Goal: Information Seeking & Learning: Understand process/instructions

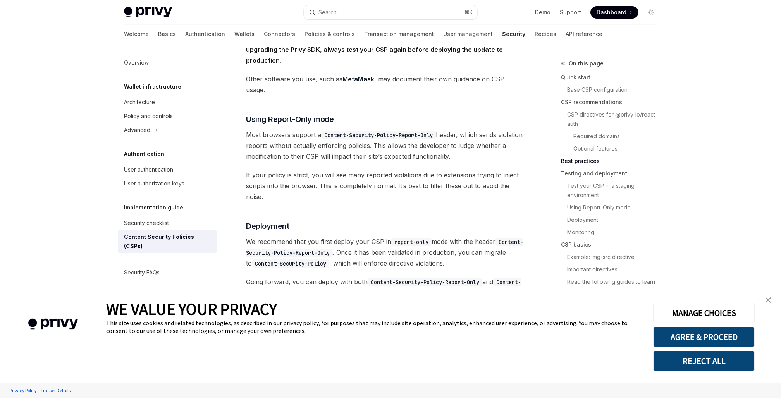
scroll to position [1337, 0]
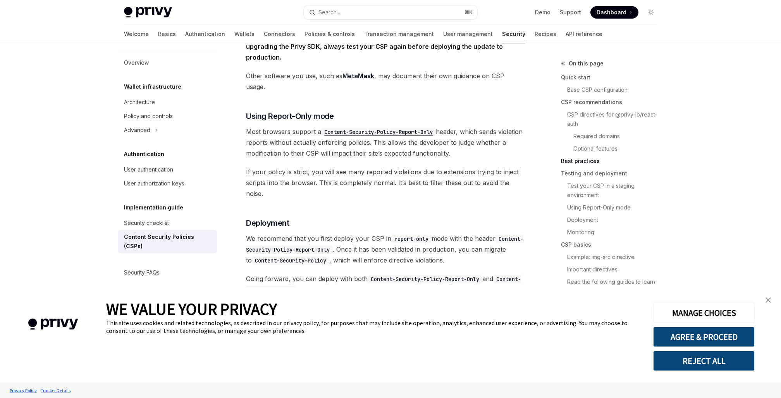
click at [771, 300] on img "close banner" at bounding box center [768, 300] width 5 height 5
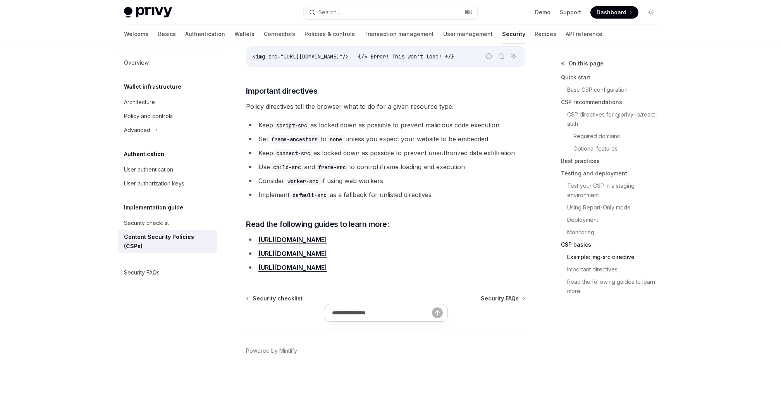
scroll to position [2346, 0]
click at [327, 258] on link "[URL][DOMAIN_NAME]" at bounding box center [292, 254] width 69 height 8
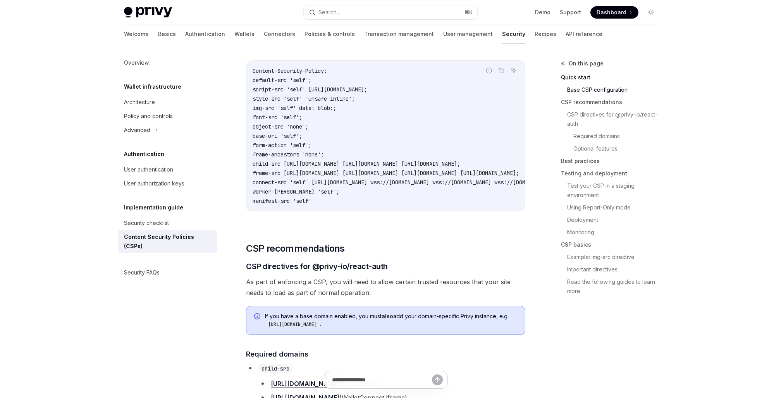
scroll to position [245, 0]
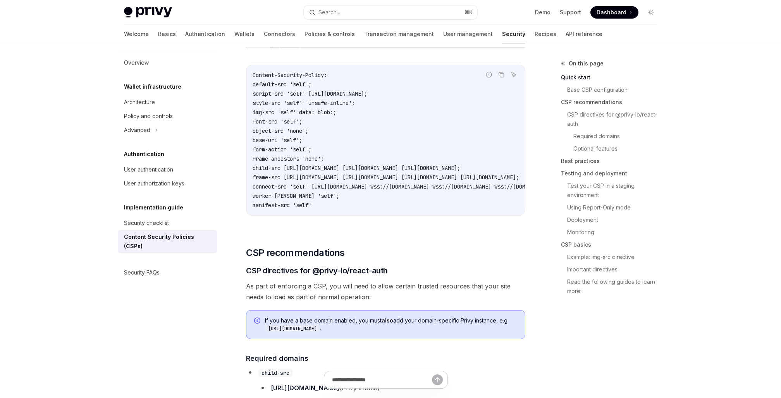
click at [280, 47] on button "Next.js" at bounding box center [289, 38] width 19 height 18
type textarea "*"
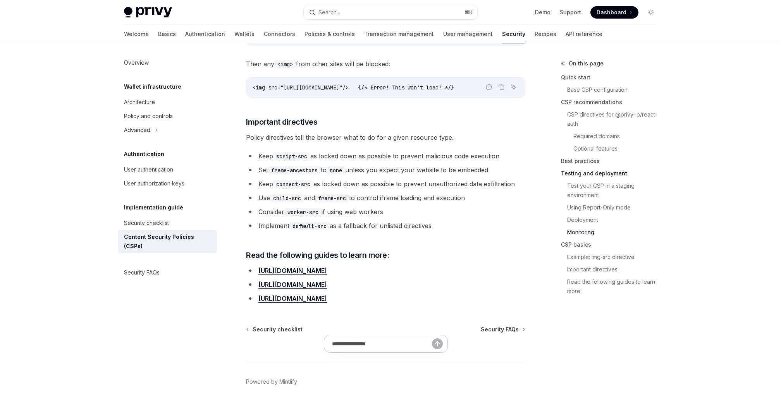
scroll to position [1998, 0]
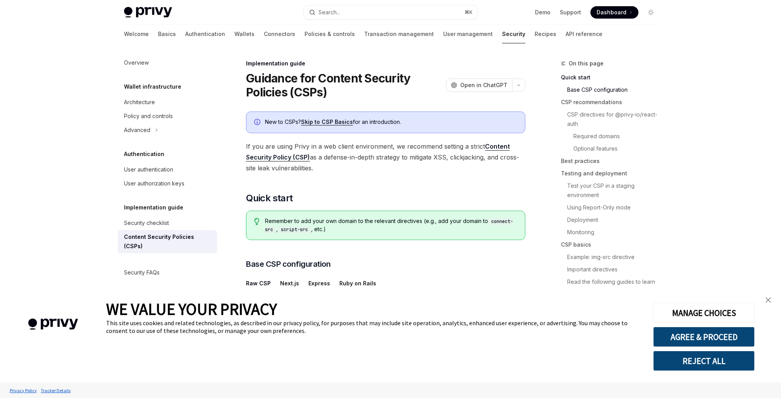
scroll to position [274, 0]
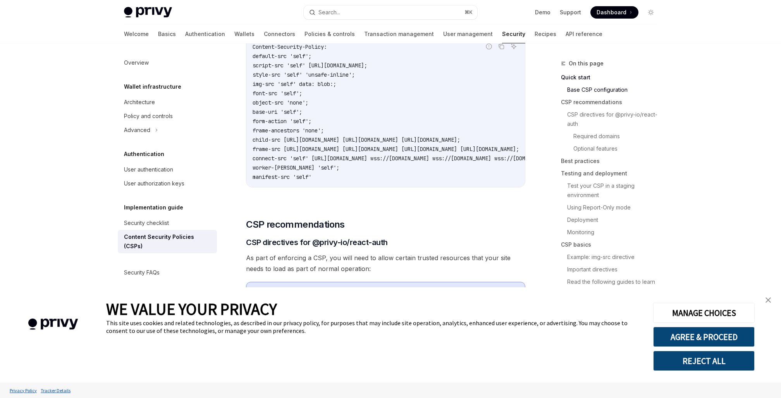
click at [280, 19] on button "Next.js" at bounding box center [289, 10] width 19 height 18
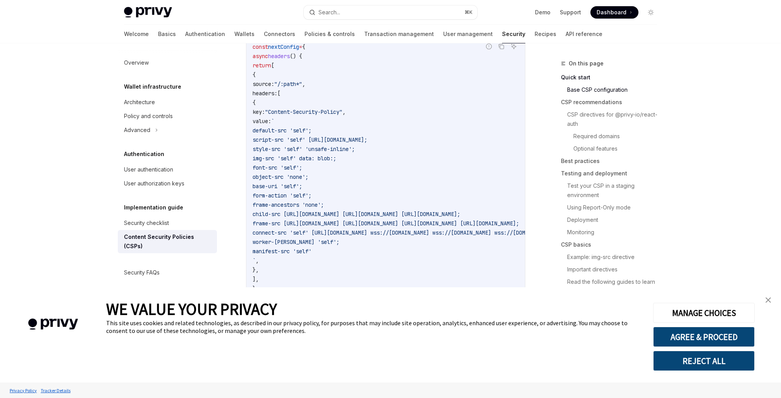
click at [280, 19] on button "Next.js" at bounding box center [289, 10] width 19 height 18
type textarea "*"
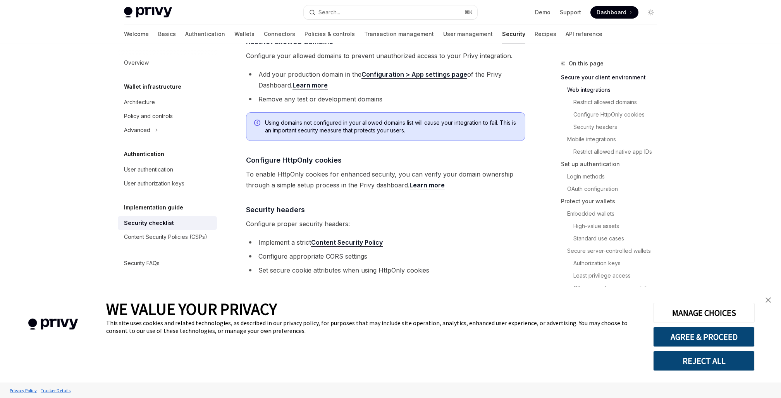
scroll to position [295, 0]
click at [233, 45] on icon "Navigate to header" at bounding box center [235, 42] width 5 height 5
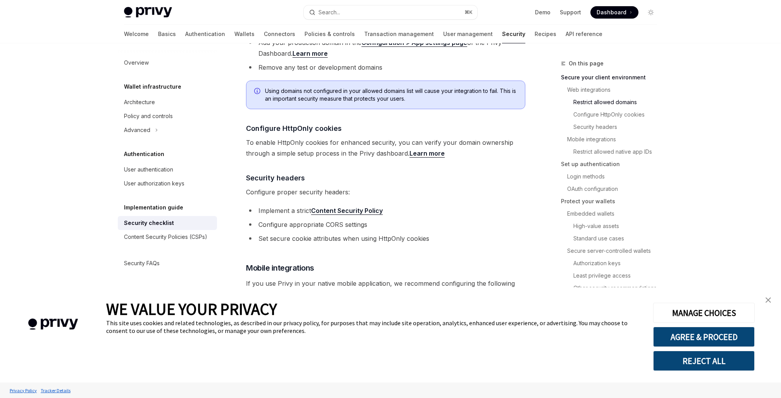
scroll to position [327, 0]
